Goal: Task Accomplishment & Management: Complete application form

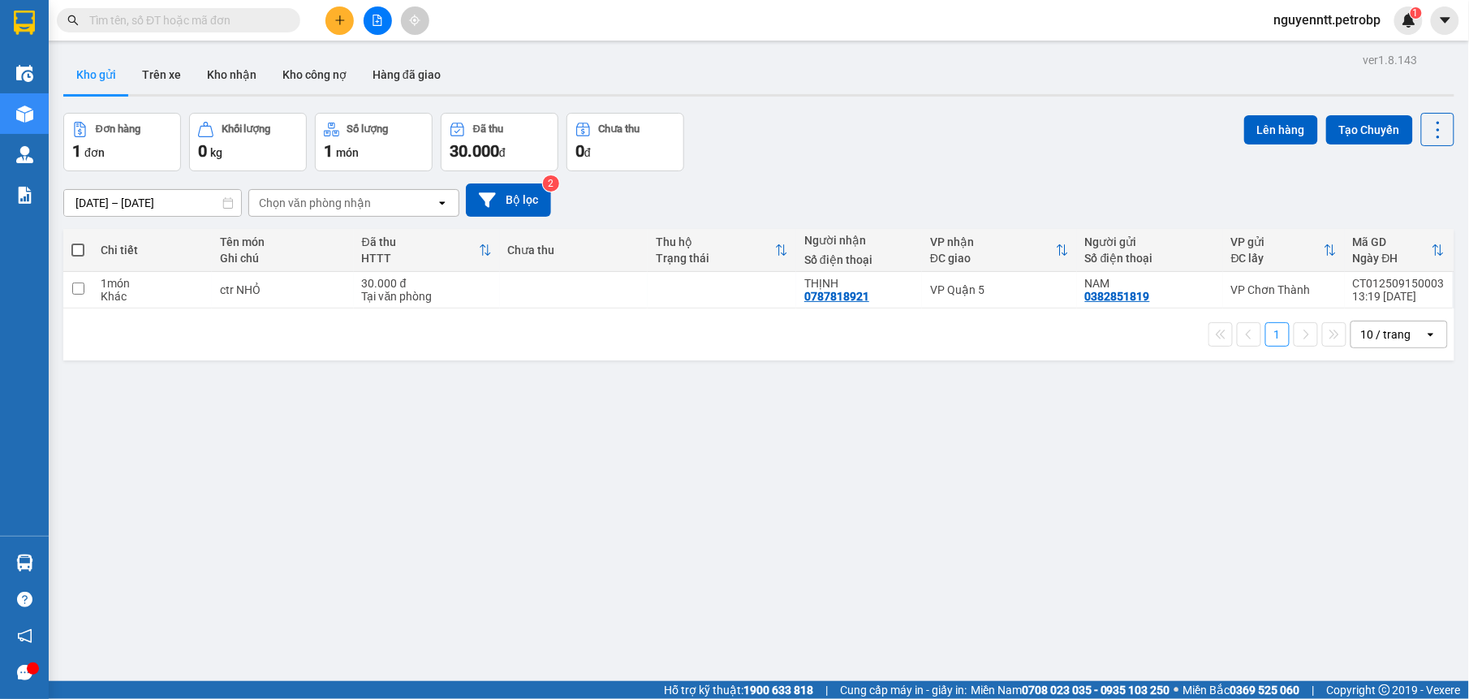
drag, startPoint x: 0, startPoint y: 0, endPoint x: 347, endPoint y: 15, distance: 347.7
click at [347, 15] on button at bounding box center [339, 20] width 28 height 28
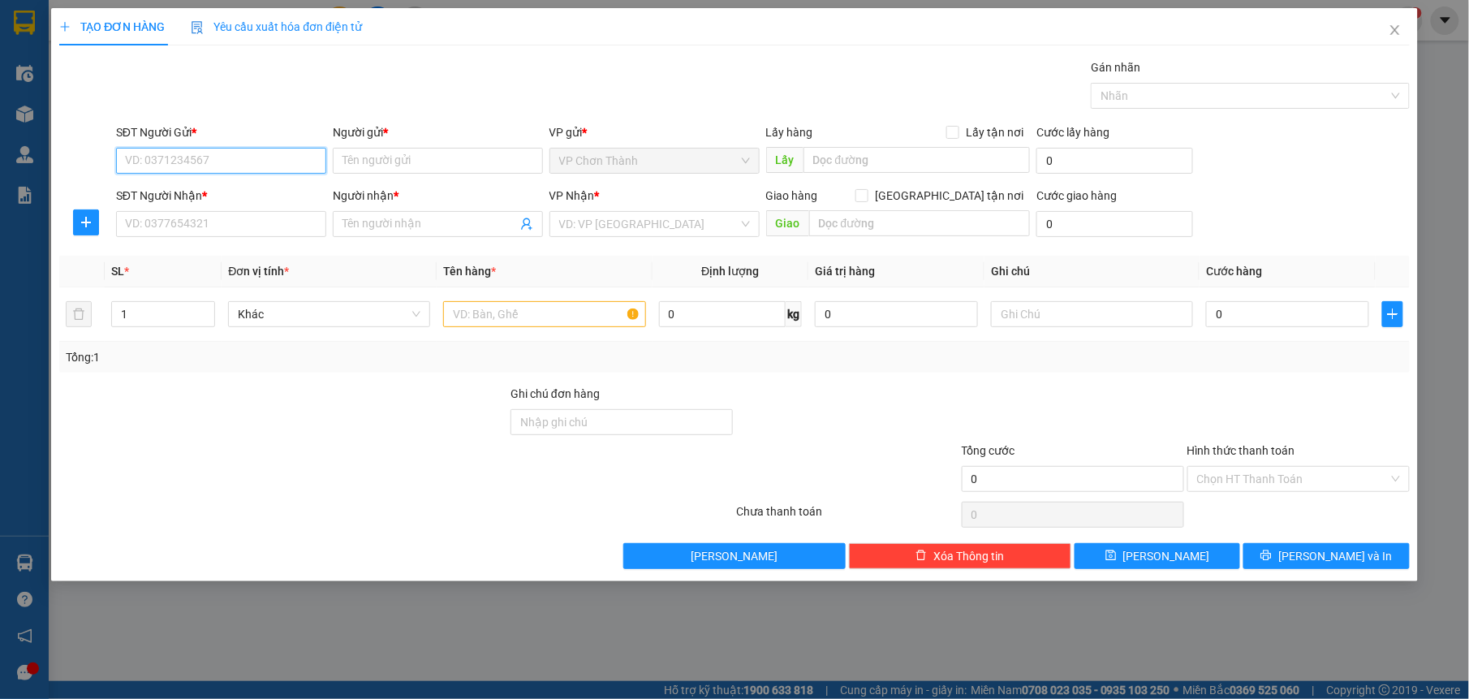
click at [146, 170] on input "SĐT Người Gửi *" at bounding box center [221, 161] width 210 height 26
click at [248, 193] on div "0329669658 - [PERSON_NAME]" at bounding box center [221, 194] width 191 height 18
type input "0329669658"
type input "CƯỜNG"
type input "0358886069"
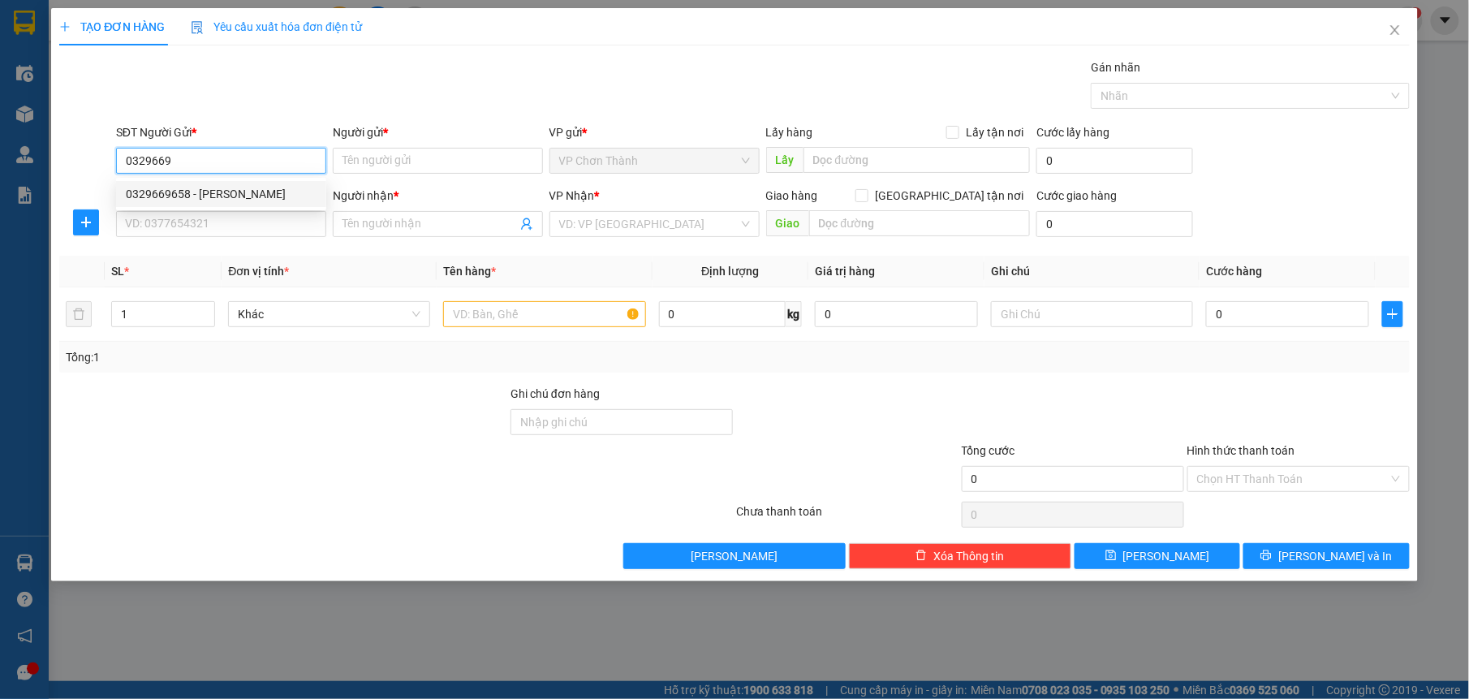
type input "PHÚC"
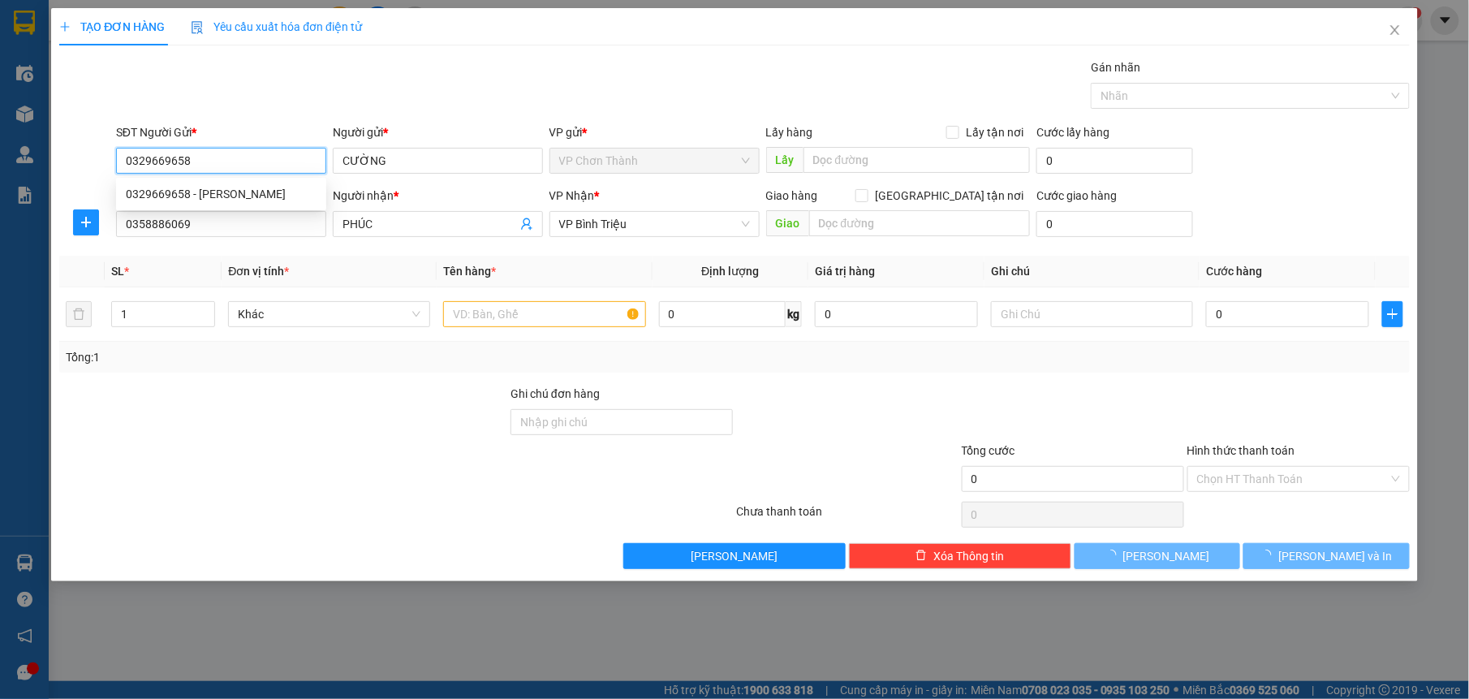
type input "30.000"
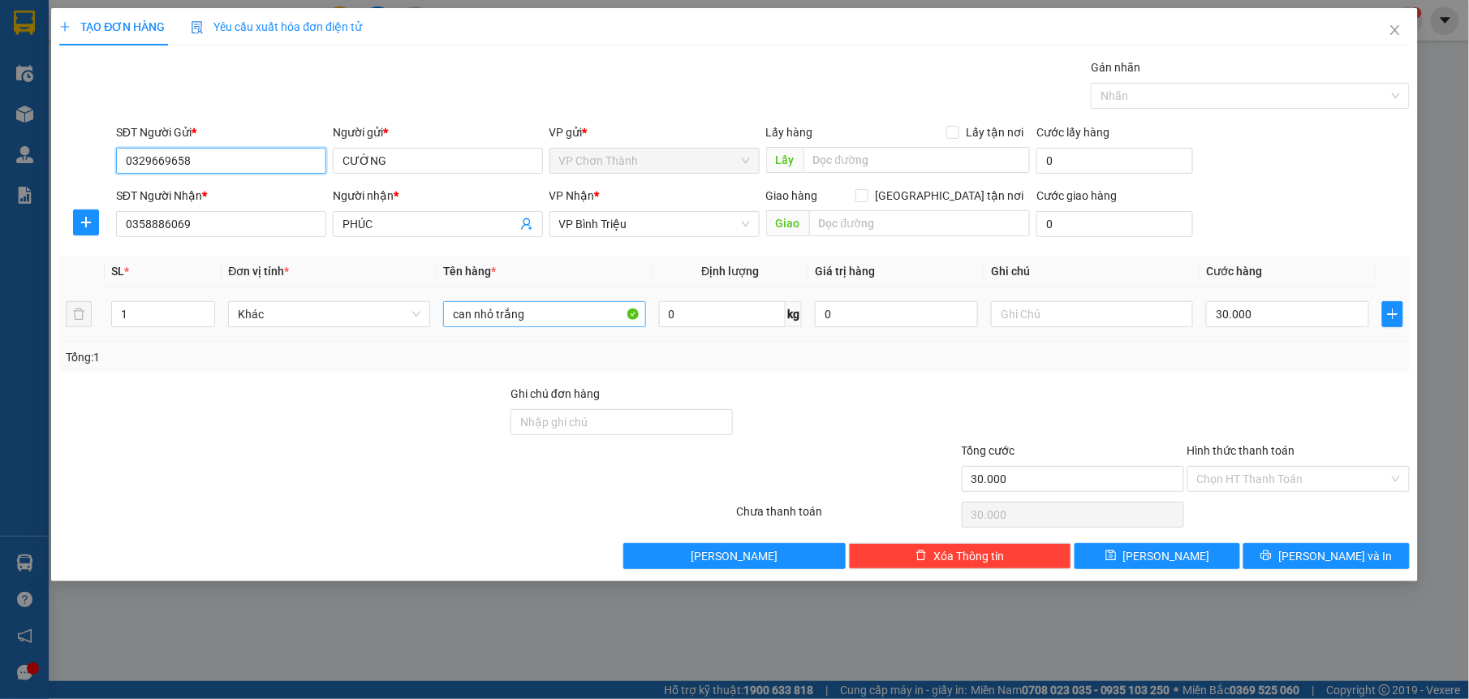
type input "0329669658"
click at [570, 315] on input "can nhỏ trắng" at bounding box center [544, 314] width 202 height 26
type input "c"
type input "túi nilong xanh"
click at [1255, 491] on input "Hình thức thanh toán" at bounding box center [1293, 479] width 192 height 24
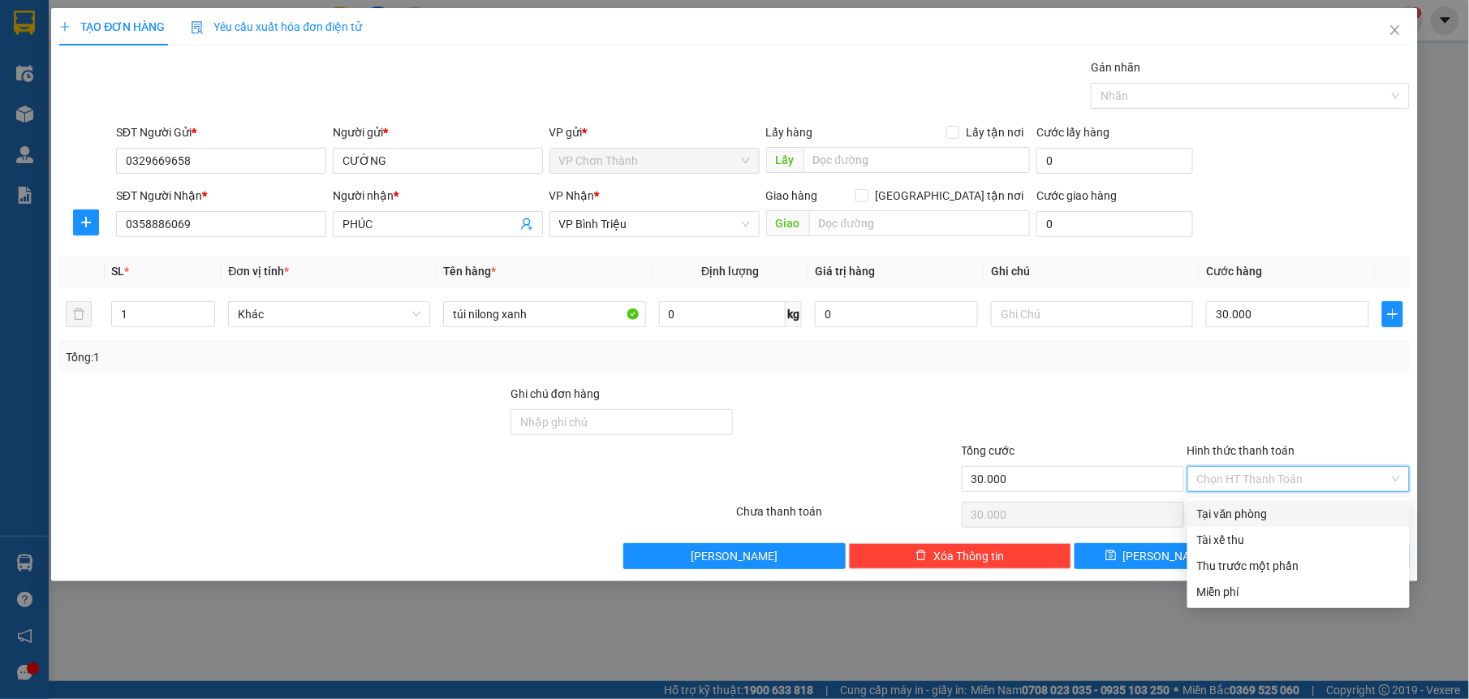
click at [1224, 516] on div "Tại văn phòng" at bounding box center [1298, 514] width 203 height 18
type input "0"
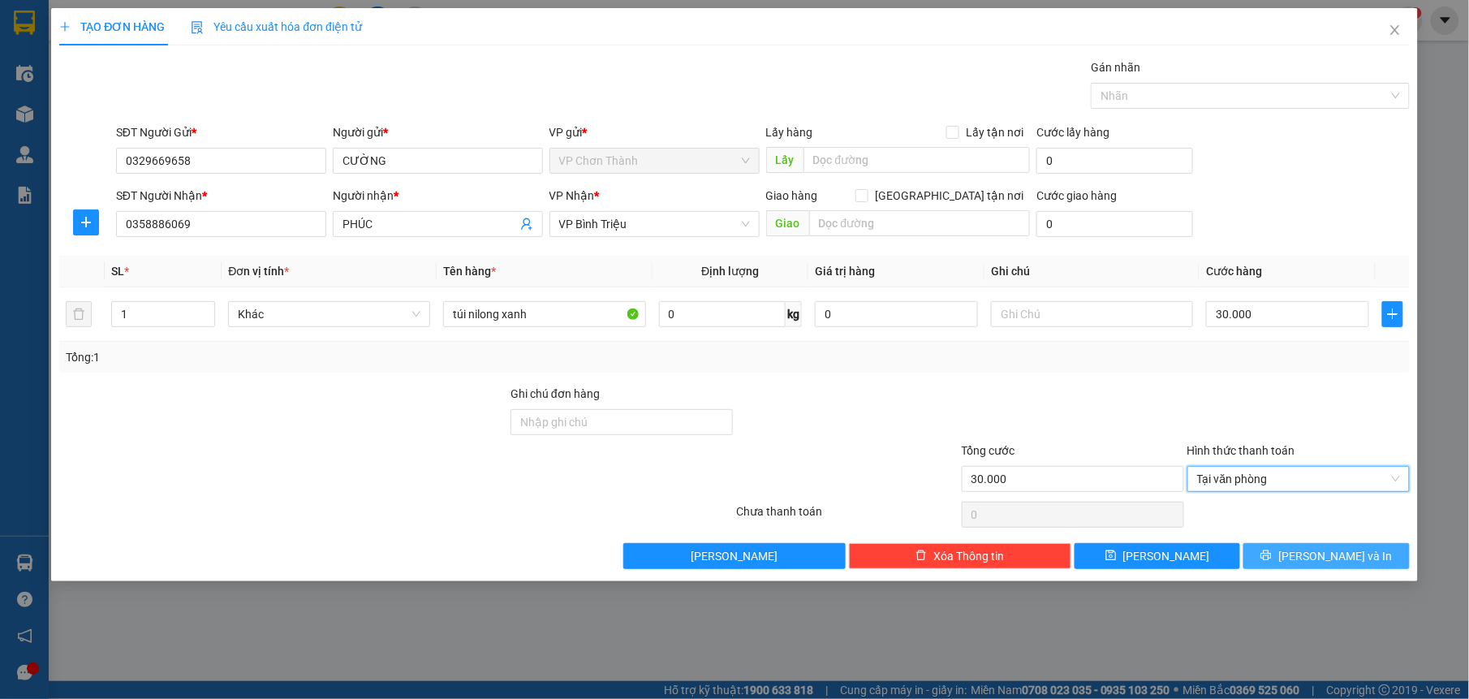
click at [1347, 558] on span "[PERSON_NAME] và In" at bounding box center [1335, 556] width 114 height 18
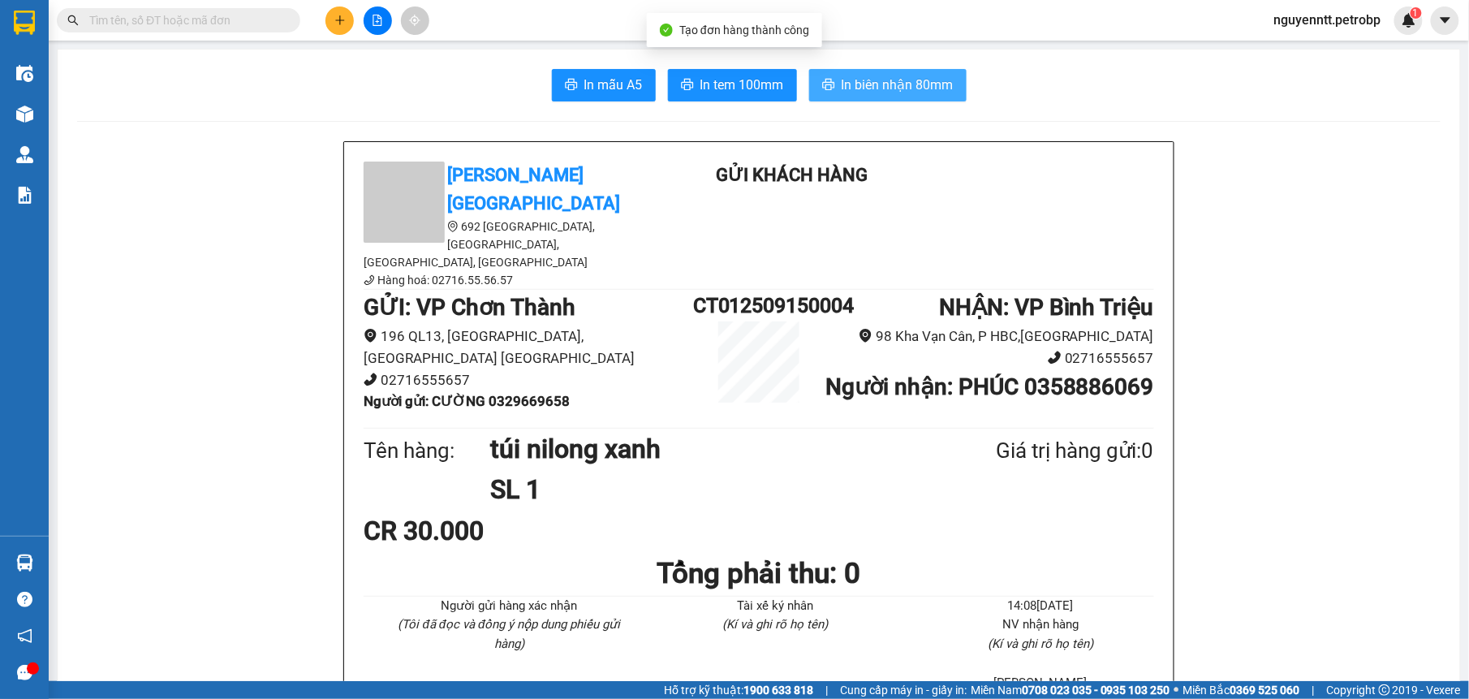
click at [872, 91] on span "In biên nhận 80mm" at bounding box center [898, 85] width 112 height 20
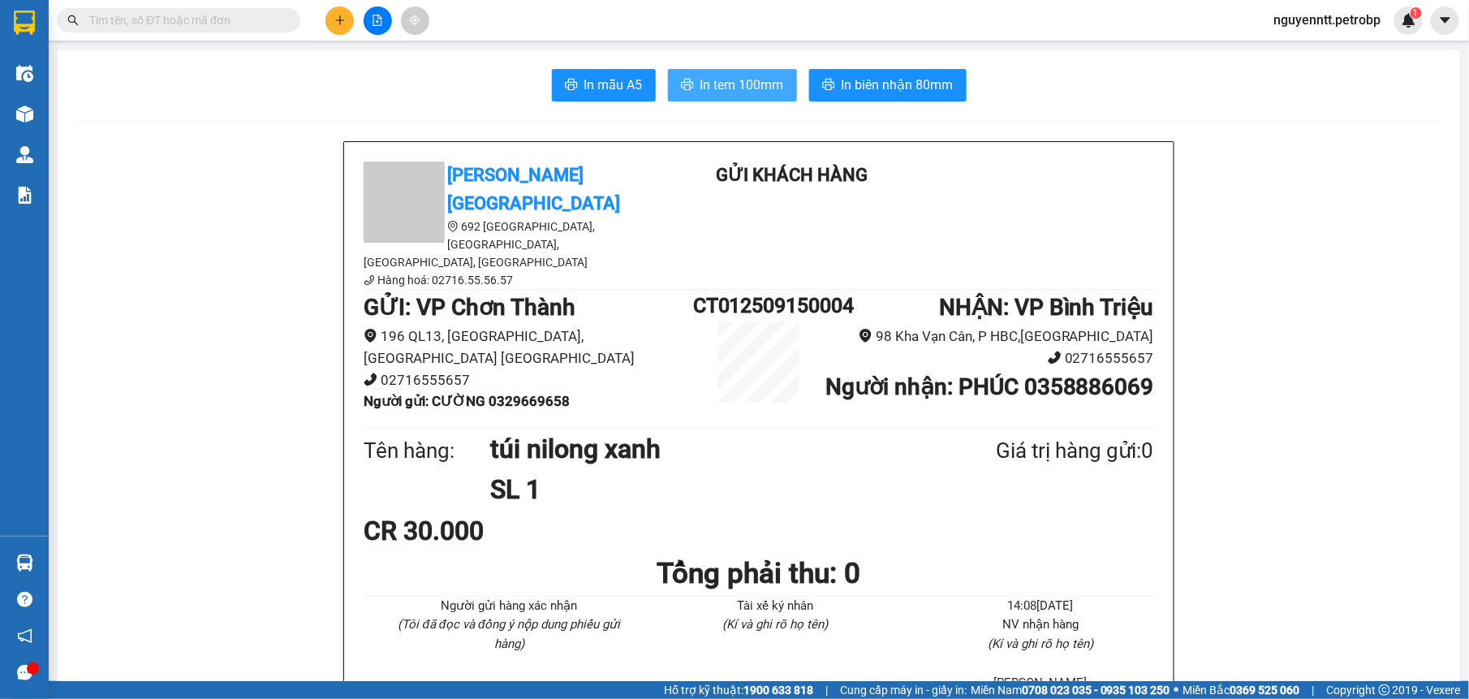
click at [729, 91] on span "In tem 100mm" at bounding box center [742, 85] width 84 height 20
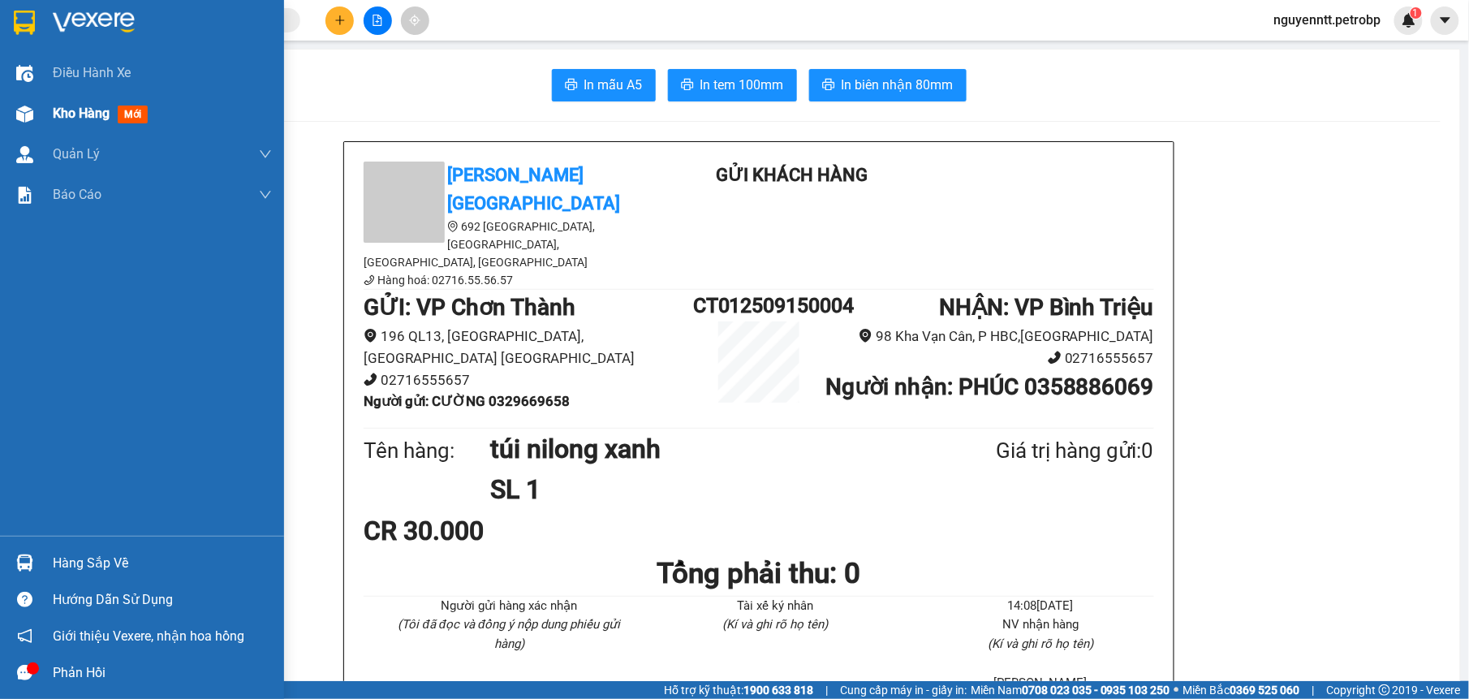
click at [63, 109] on span "Kho hàng" at bounding box center [81, 113] width 57 height 15
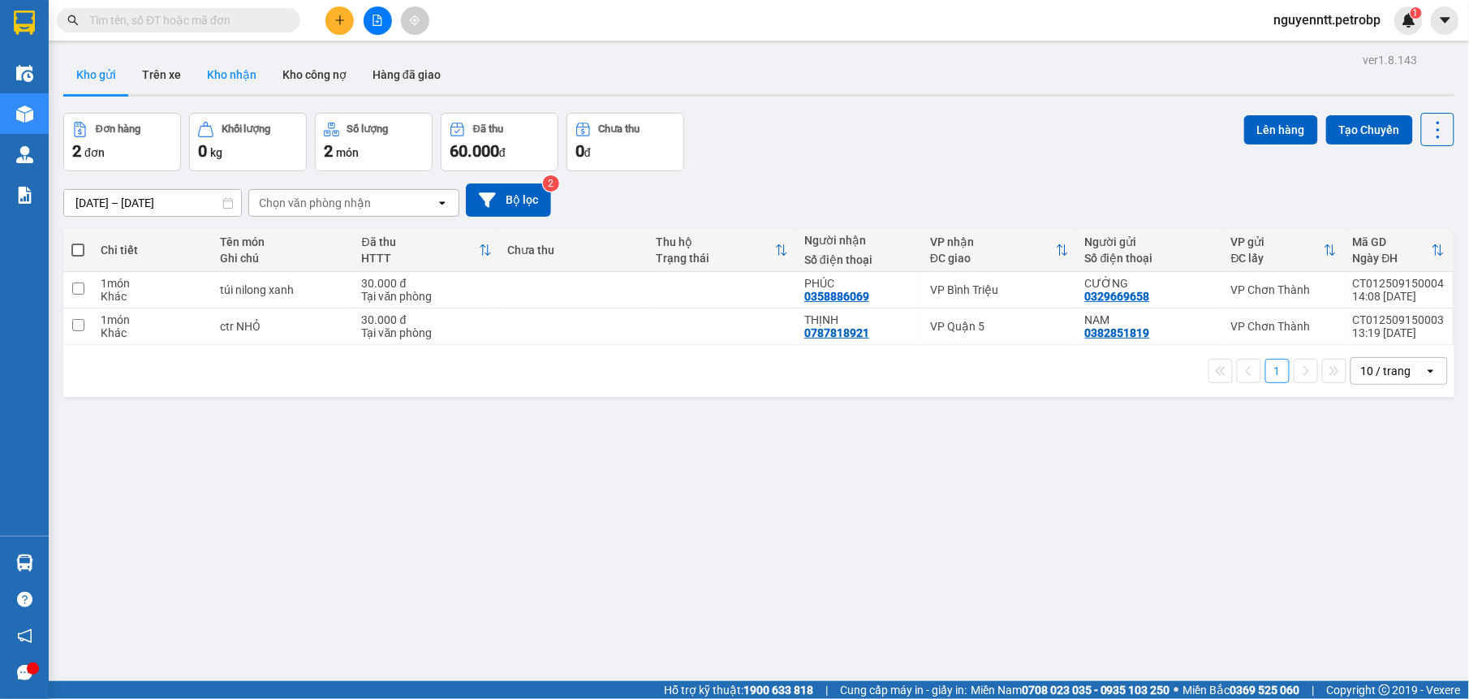
click at [253, 73] on button "Kho nhận" at bounding box center [231, 74] width 75 height 39
